Goal: Information Seeking & Learning: Learn about a topic

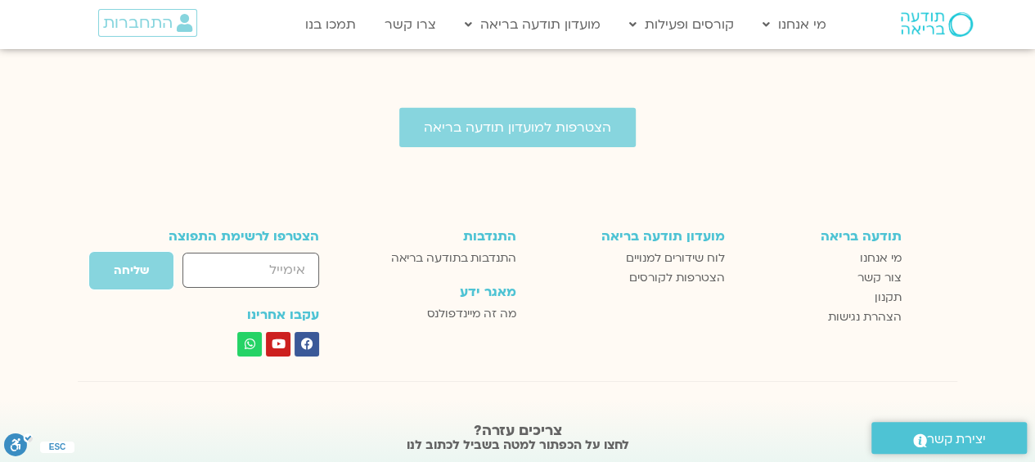
scroll to position [2607, 0]
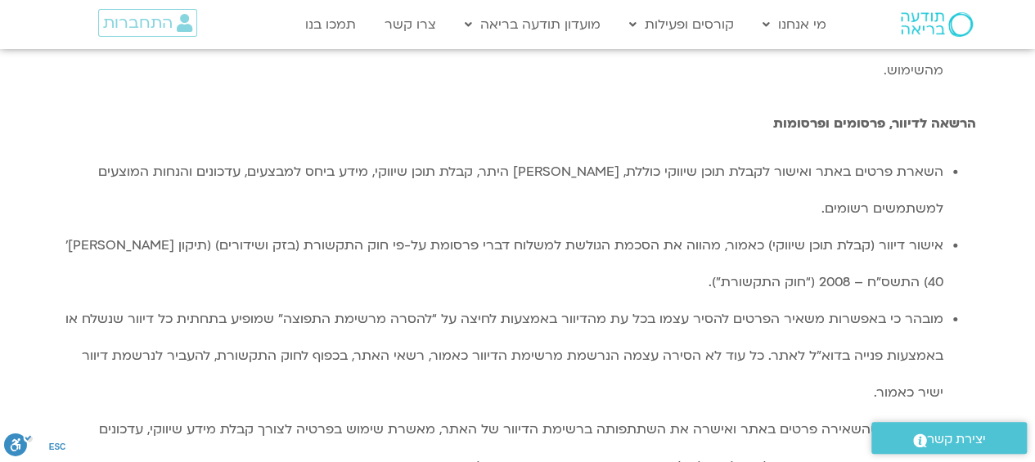
scroll to position [2816, 0]
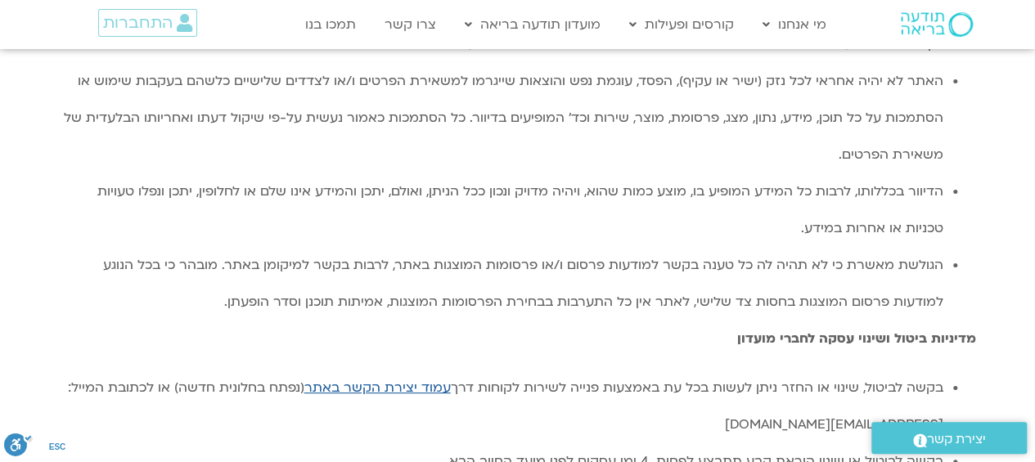
scroll to position [3087, 0]
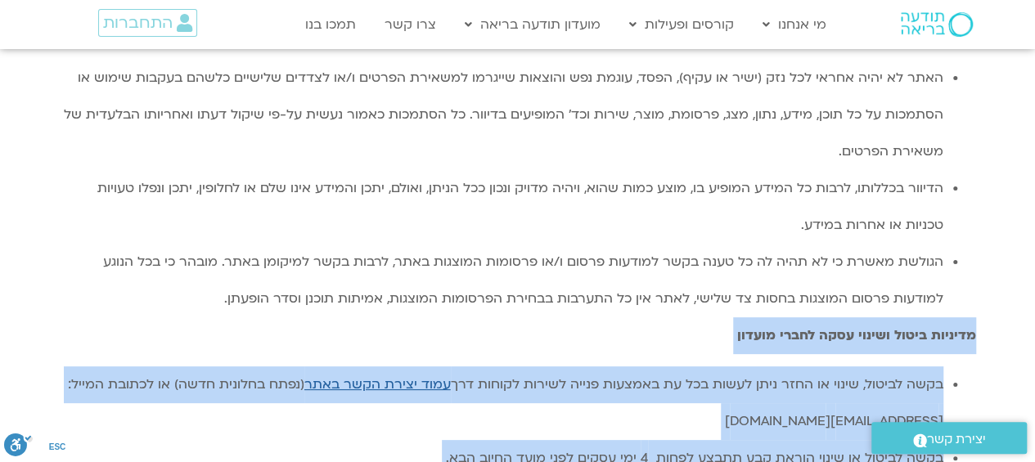
drag, startPoint x: 972, startPoint y: 79, endPoint x: 729, endPoint y: 380, distance: 387.0
copy div "מדיניות ביטול ושינוי עסקה לחברי מועדון בקשה לביטול, שינוי או החזר ניתן לעשות בכ…"
click at [813, 440] on li "בקשה לביטול או שינוי הוראת קבע תתבצע לפחות 4 ימי עסקים לפני מועד החיוב הבא." at bounding box center [502, 458] width 884 height 37
drag, startPoint x: 974, startPoint y: 74, endPoint x: 729, endPoint y: 378, distance: 390.6
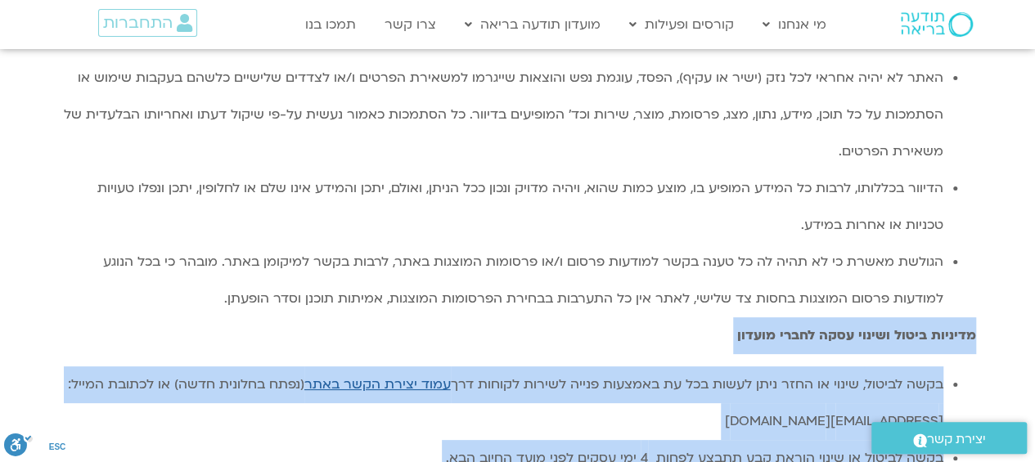
copy div "מדיניות ביטול ושינוי עסקה לחברי מועדון בקשה לביטול, שינוי או החזר ניתן לעשות בכ…"
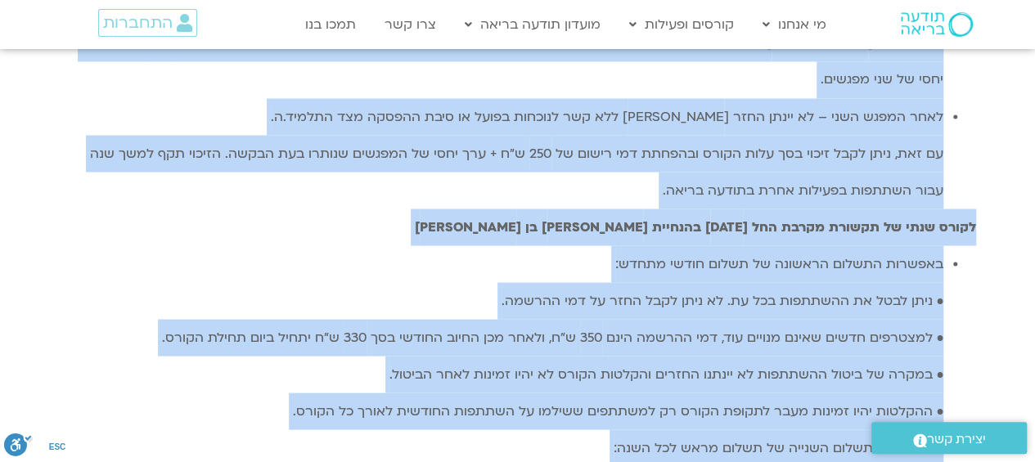
scroll to position [4650, 0]
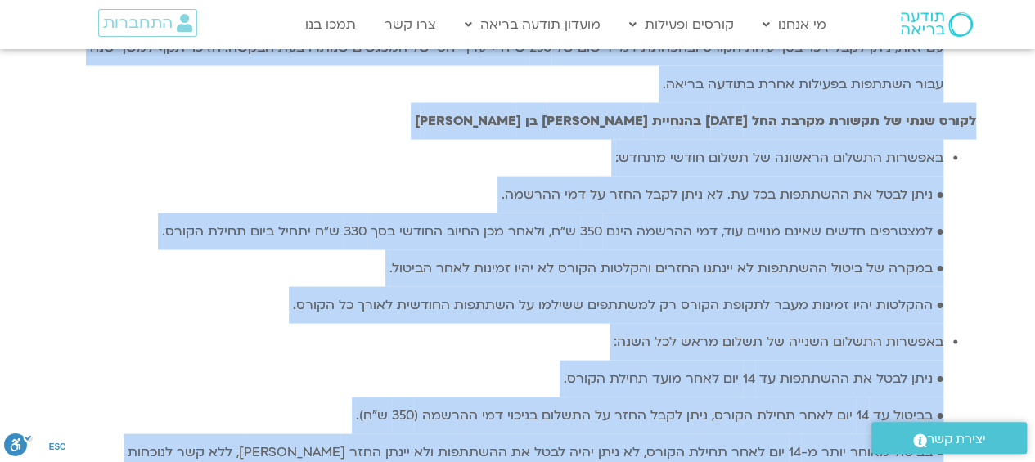
drag, startPoint x: 972, startPoint y: 66, endPoint x: 92, endPoint y: 183, distance: 887.5
copy div "תנאי ביטול עסקה – ביטול קורסים ותוכנית ליווי – עד 800 ש״ח תוכניות הליווי כוללות…"
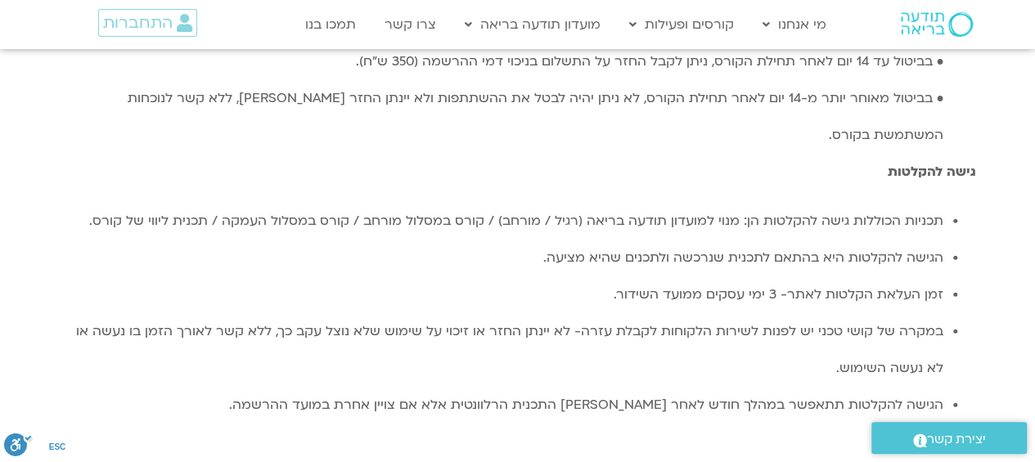
scroll to position [5018, 0]
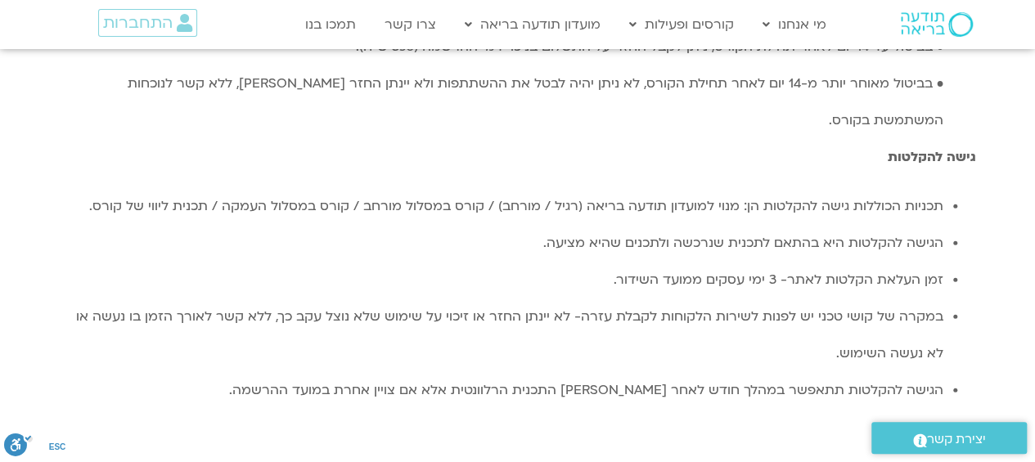
click at [801, 117] on link "תכניות מתמשכות" at bounding box center [711, 136] width 180 height 38
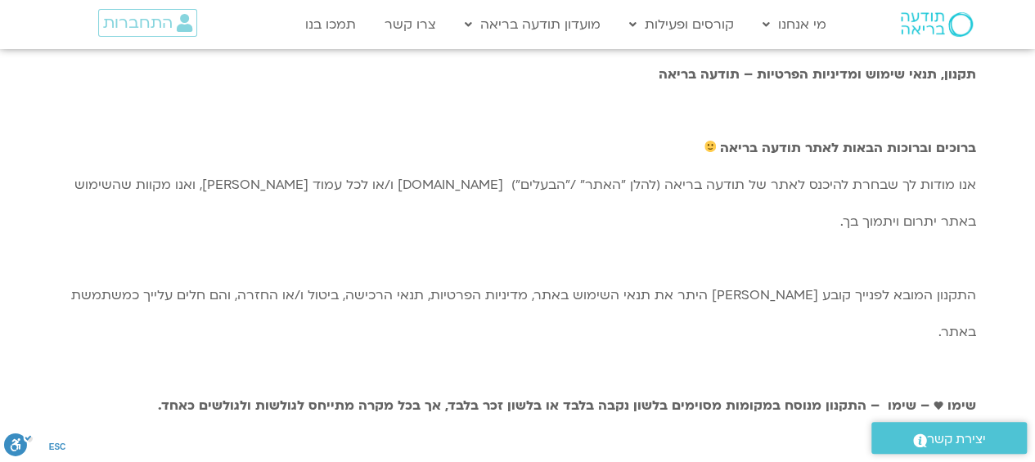
scroll to position [0, 0]
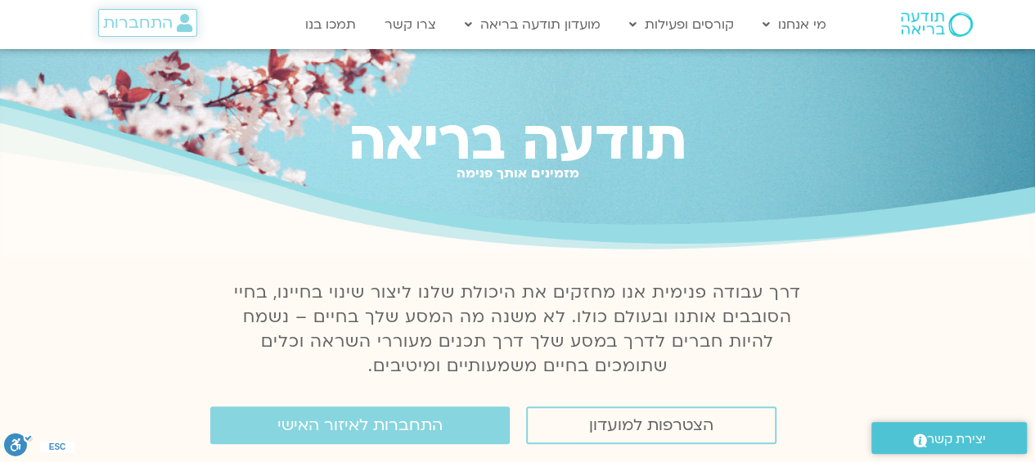
click at [165, 25] on span "התחברות" at bounding box center [138, 23] width 70 height 18
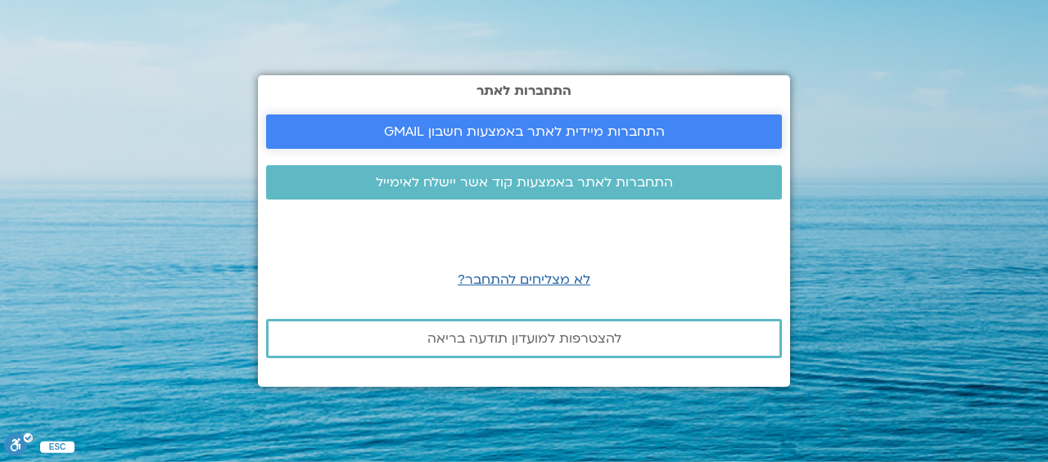
click at [568, 130] on span "התחברות מיידית לאתר באמצעות חשבון GMAIL" at bounding box center [524, 131] width 281 height 15
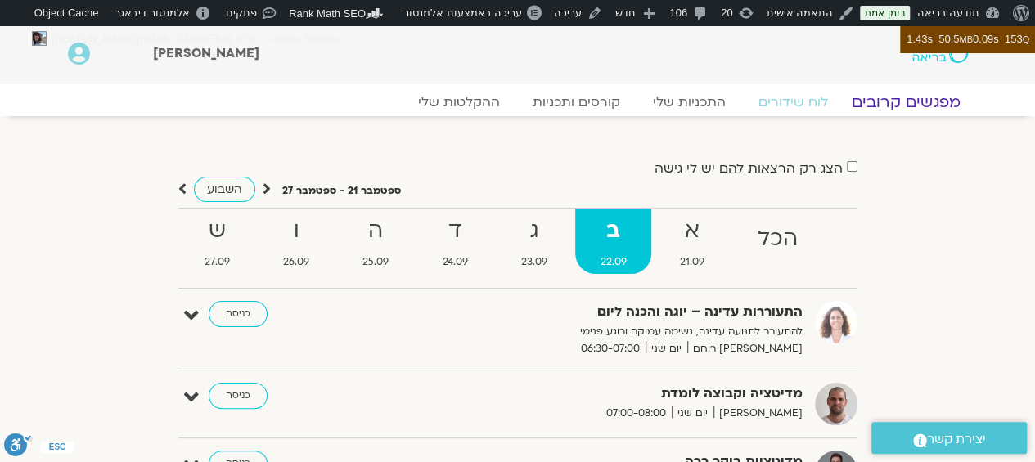
click at [904, 109] on link "מפגשים קרובים" at bounding box center [905, 102] width 148 height 20
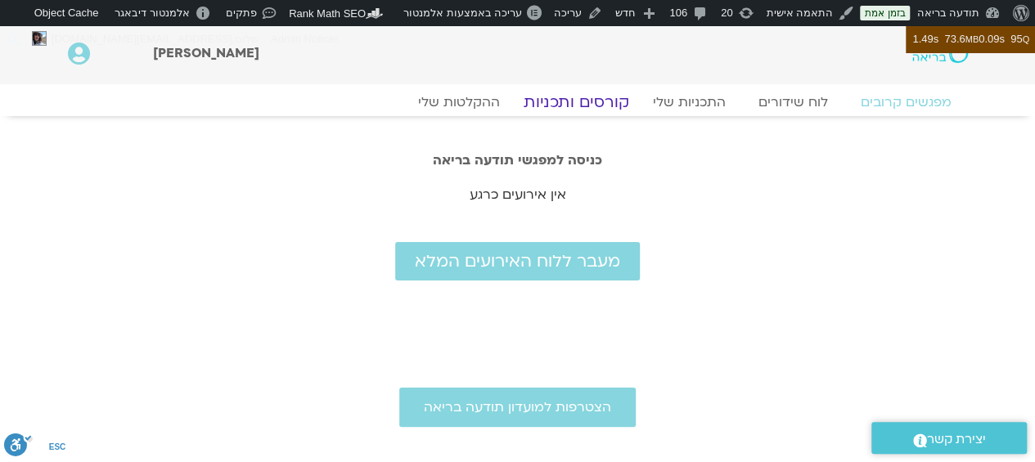
click at [571, 104] on link "קורסים ותכניות" at bounding box center [576, 102] width 144 height 20
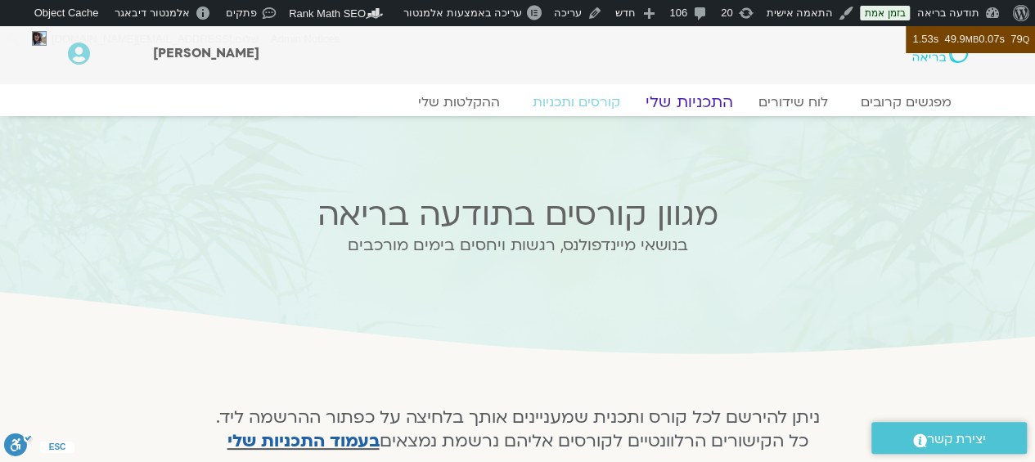
click at [685, 94] on link "התכניות שלי" at bounding box center [689, 102] width 127 height 20
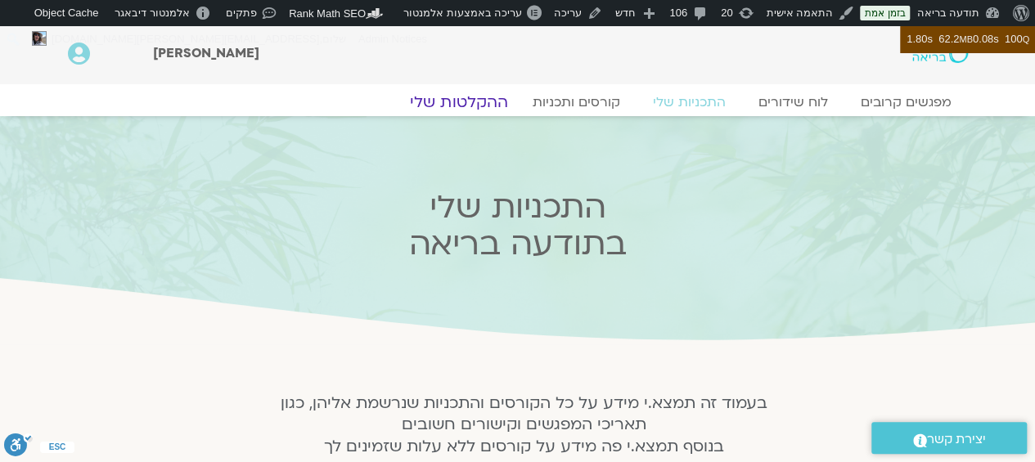
click at [440, 106] on link "ההקלטות שלי" at bounding box center [458, 102] width 137 height 20
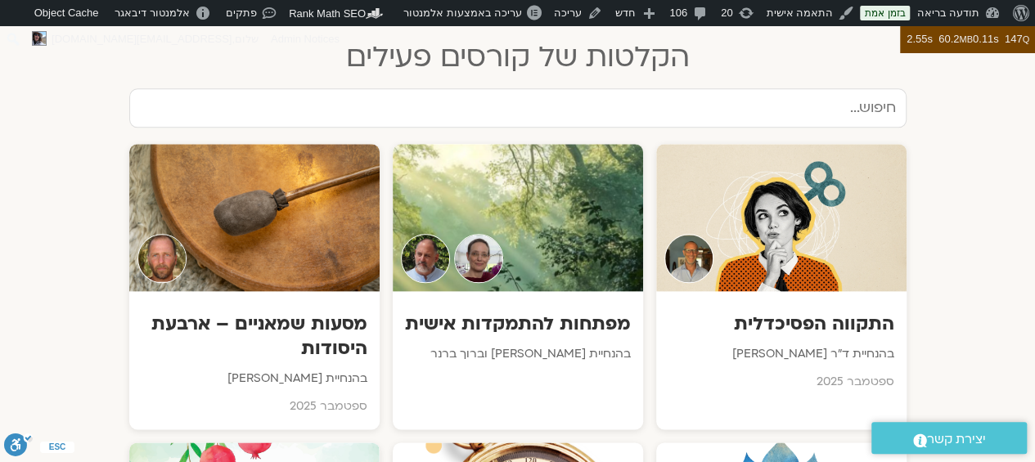
scroll to position [827, 0]
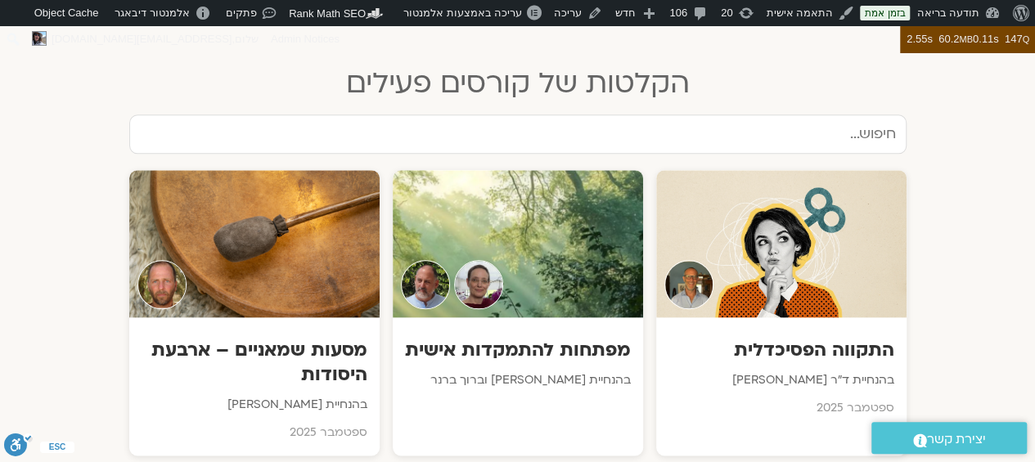
click at [856, 115] on input "text" at bounding box center [517, 134] width 777 height 39
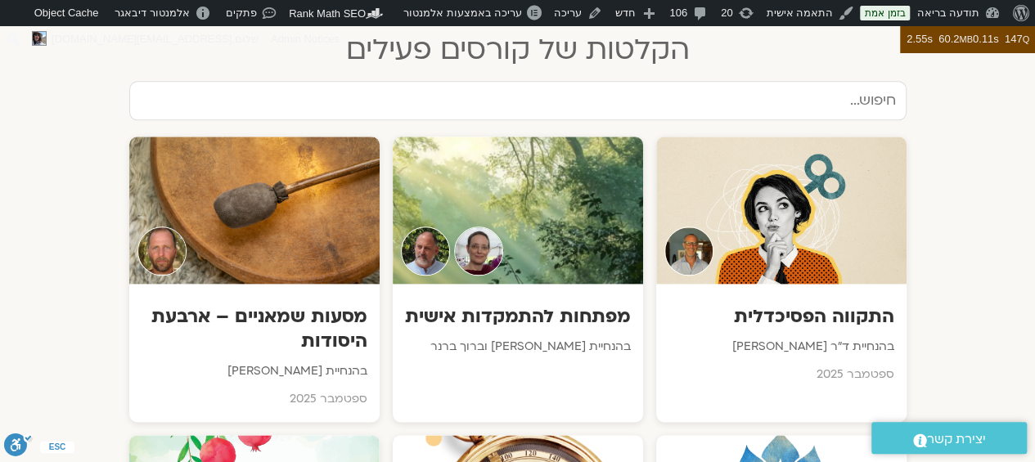
scroll to position [854, 0]
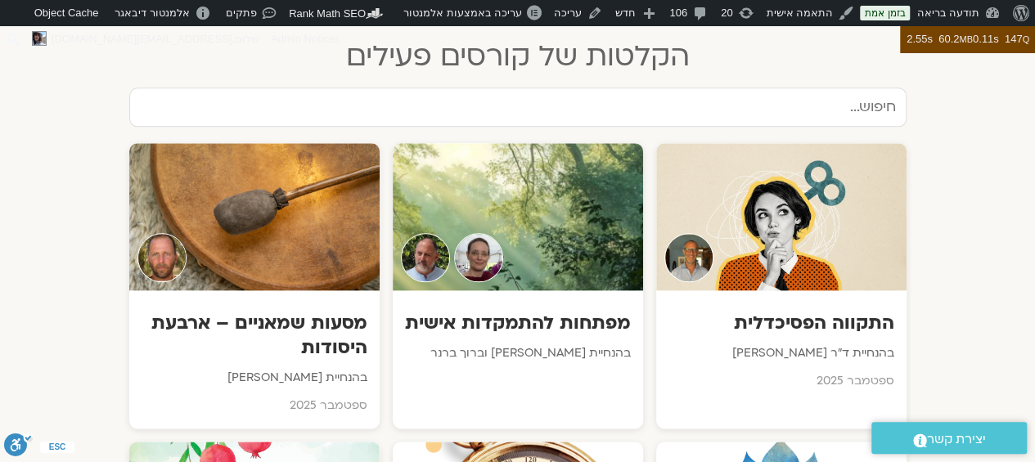
click at [849, 88] on input "text" at bounding box center [517, 107] width 777 height 39
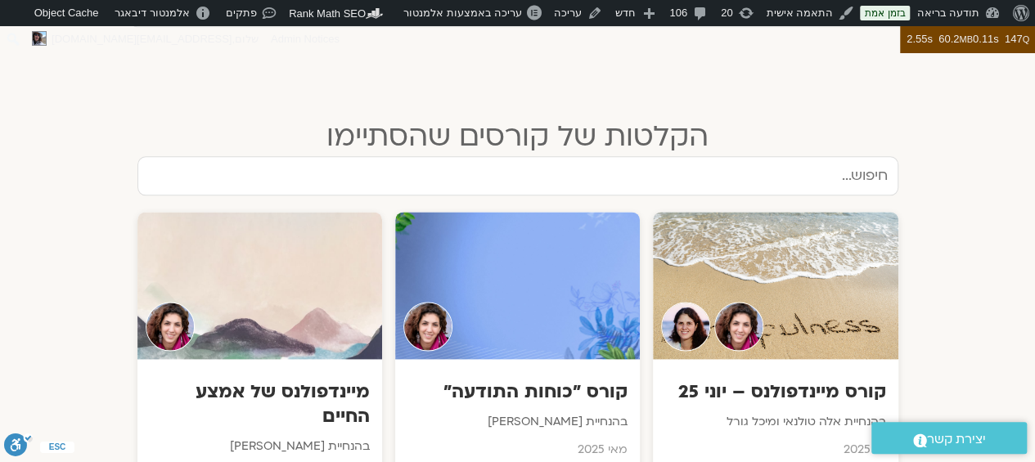
scroll to position [951, 0]
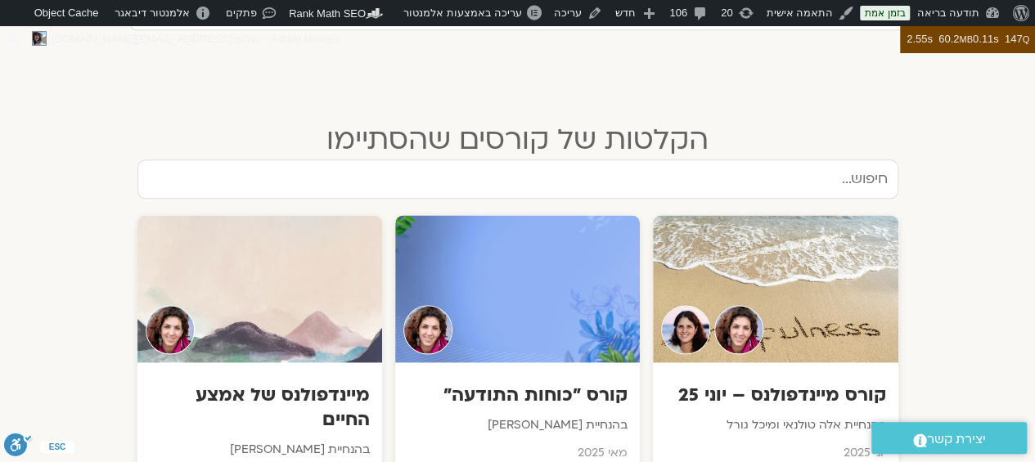
type input "אלה"
click at [799, 160] on input "text" at bounding box center [517, 179] width 761 height 39
click at [776, 259] on div at bounding box center [775, 288] width 245 height 147
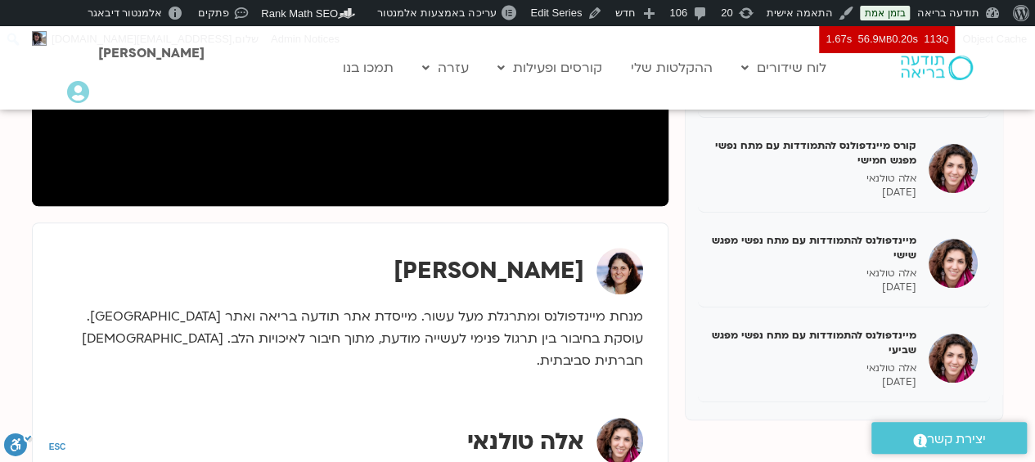
scroll to position [476, 0]
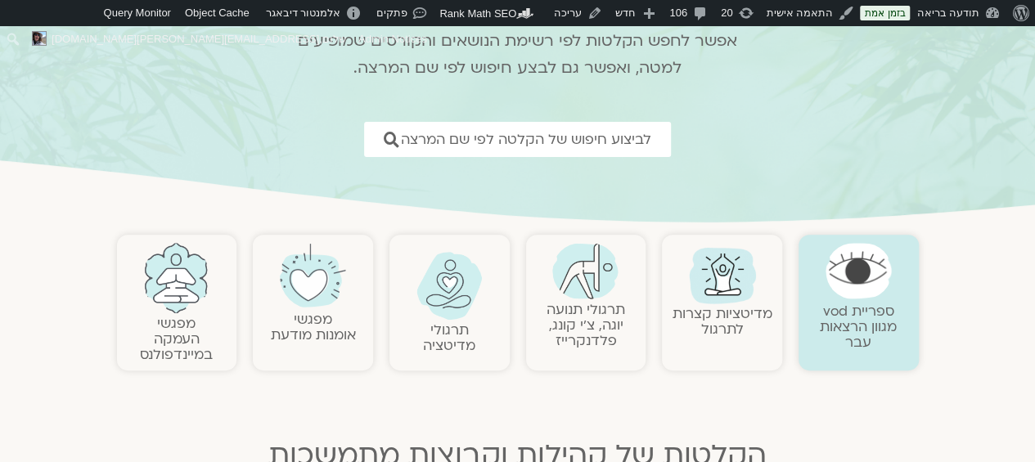
scroll to position [182, 0]
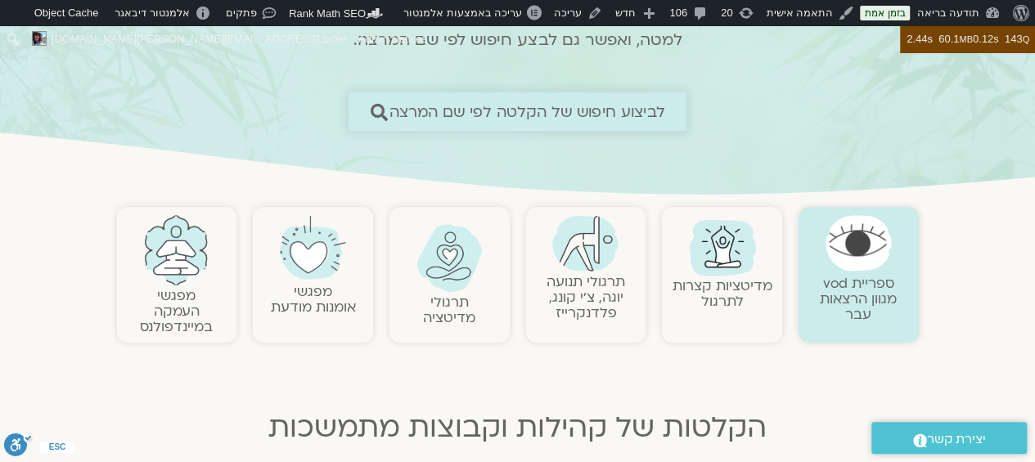
click at [600, 106] on span "לביצוע חיפוש של הקלטה לפי שם המרצה" at bounding box center [528, 111] width 276 height 17
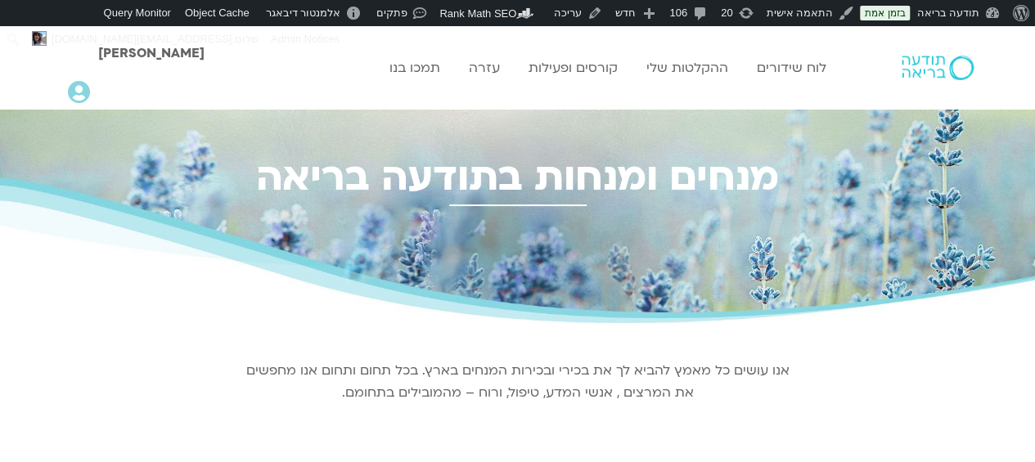
scroll to position [340, 0]
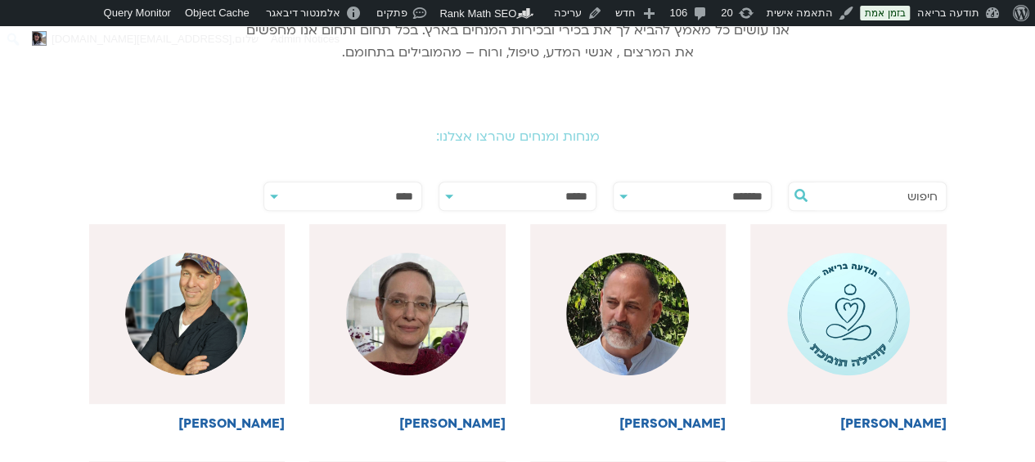
click at [867, 185] on input "text" at bounding box center [875, 197] width 124 height 28
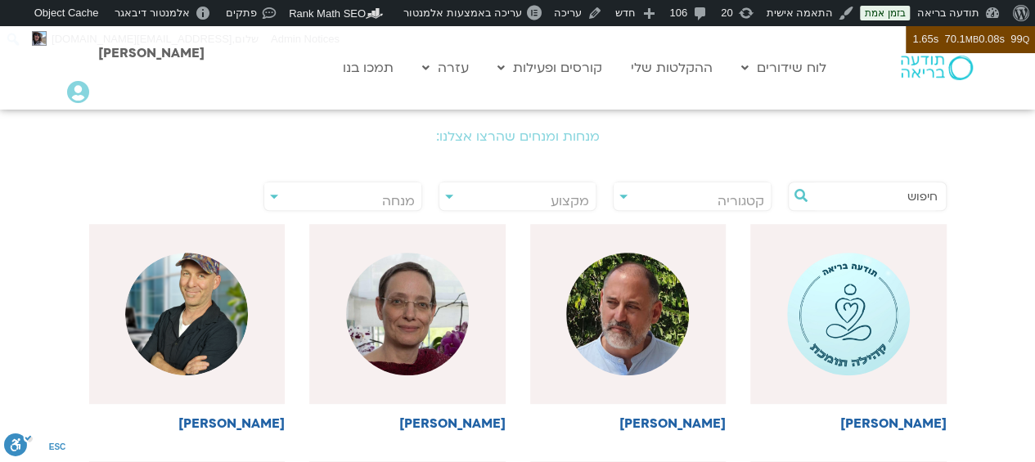
scroll to position [383, 0]
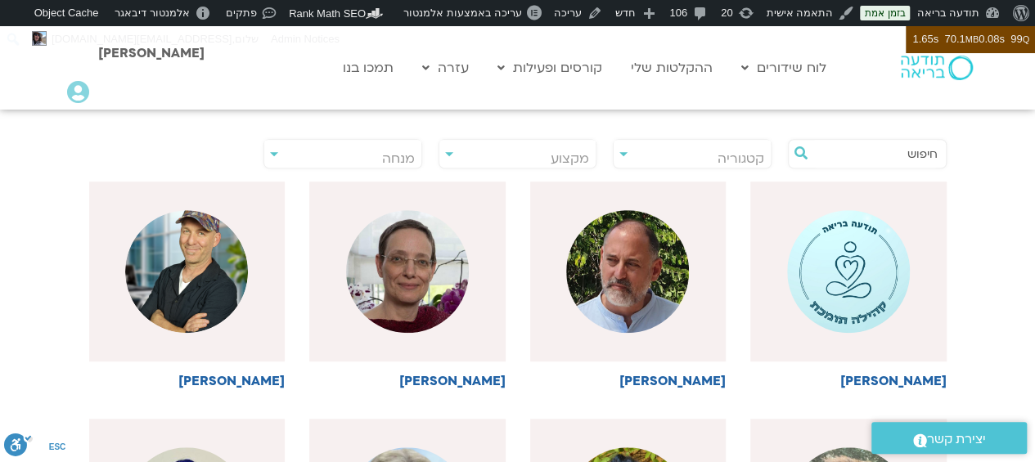
click at [910, 144] on input "text" at bounding box center [875, 154] width 124 height 28
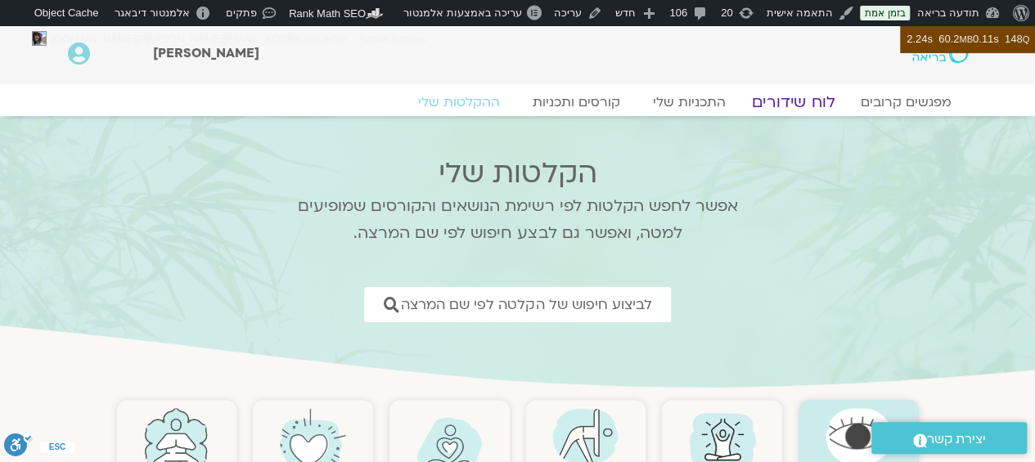
click at [809, 99] on link "לוח שידורים" at bounding box center [793, 102] width 123 height 20
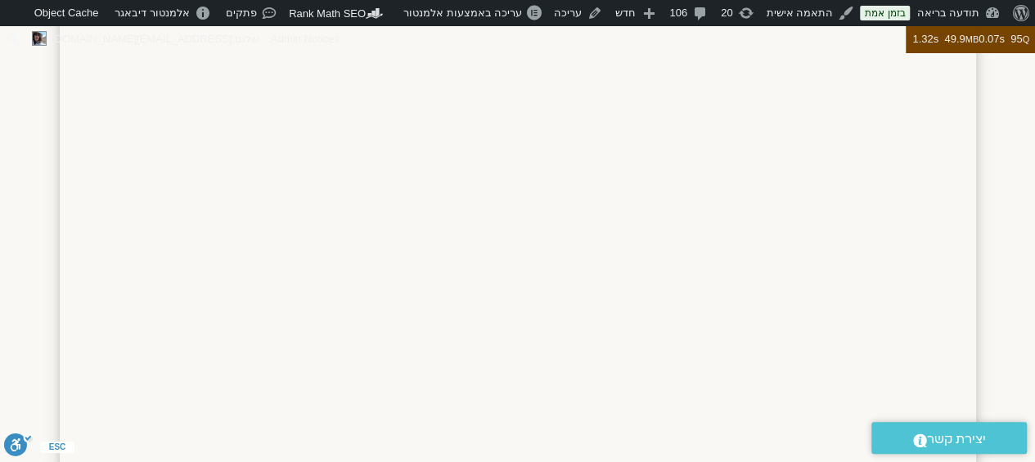
scroll to position [856, 0]
